Goal: Navigation & Orientation: Find specific page/section

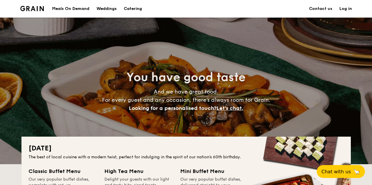
click at [73, 9] on div "Meals On Demand" at bounding box center [70, 9] width 37 height 18
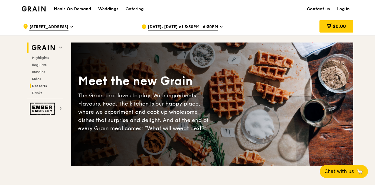
click at [40, 85] on span "Desserts" at bounding box center [39, 86] width 15 height 4
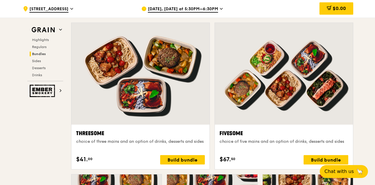
scroll to position [905, 0]
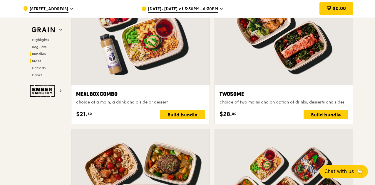
click at [37, 61] on span "Sides" at bounding box center [36, 61] width 9 height 4
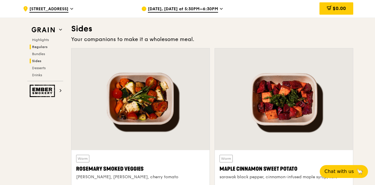
click at [40, 45] on span "Regulars" at bounding box center [40, 47] width 16 height 4
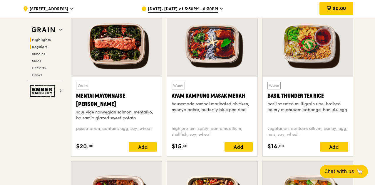
click at [38, 40] on span "Highlights" at bounding box center [41, 40] width 19 height 4
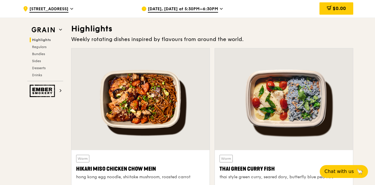
scroll to position [283, 0]
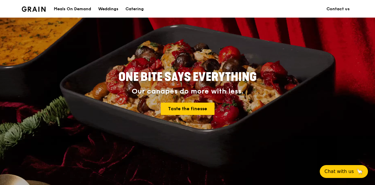
scroll to position [29, 0]
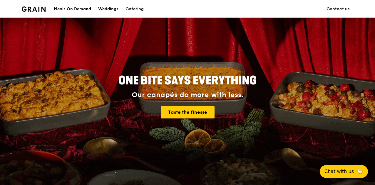
click at [81, 11] on div "Meals On Demand" at bounding box center [72, 9] width 37 height 18
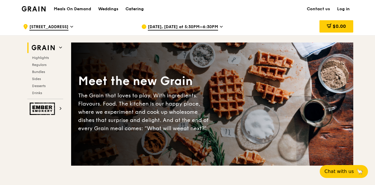
click at [135, 7] on div "Catering" at bounding box center [134, 9] width 18 height 18
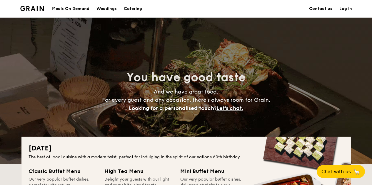
click at [74, 7] on div "Meals On Demand" at bounding box center [70, 9] width 37 height 18
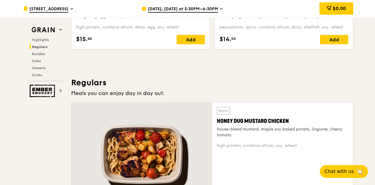
scroll to position [323, 0]
